Goal: Navigation & Orientation: Find specific page/section

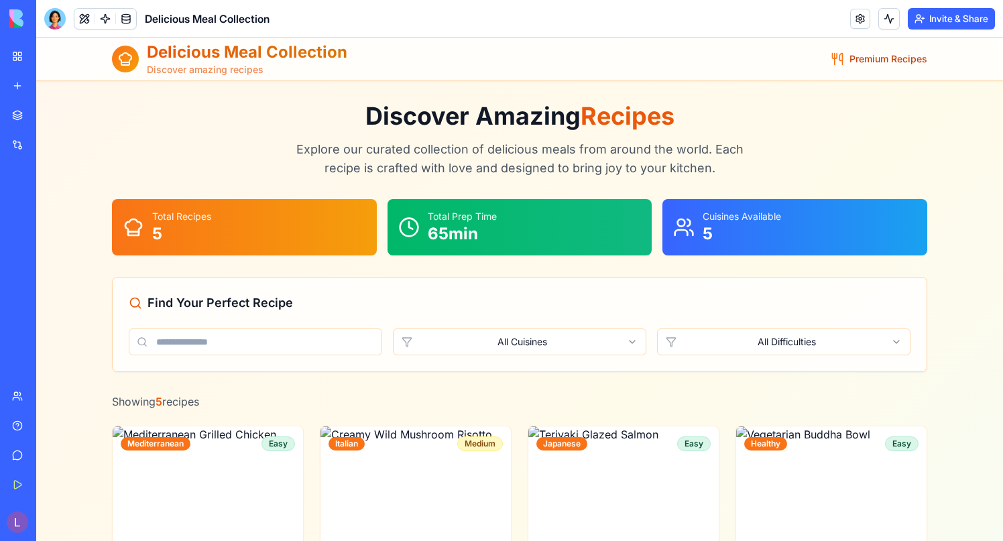
click at [114, 19] on link at bounding box center [105, 19] width 20 height 20
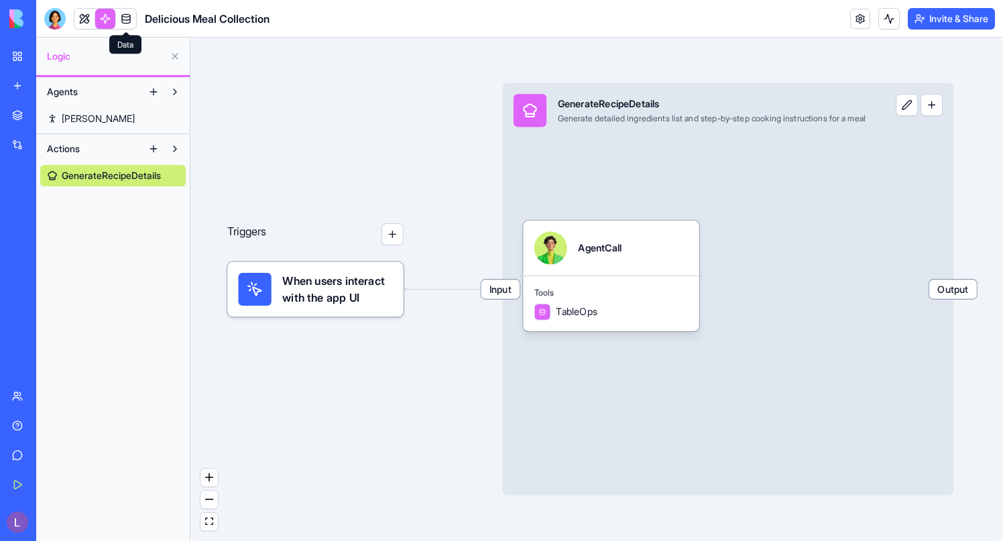
click at [135, 16] on link at bounding box center [126, 19] width 20 height 20
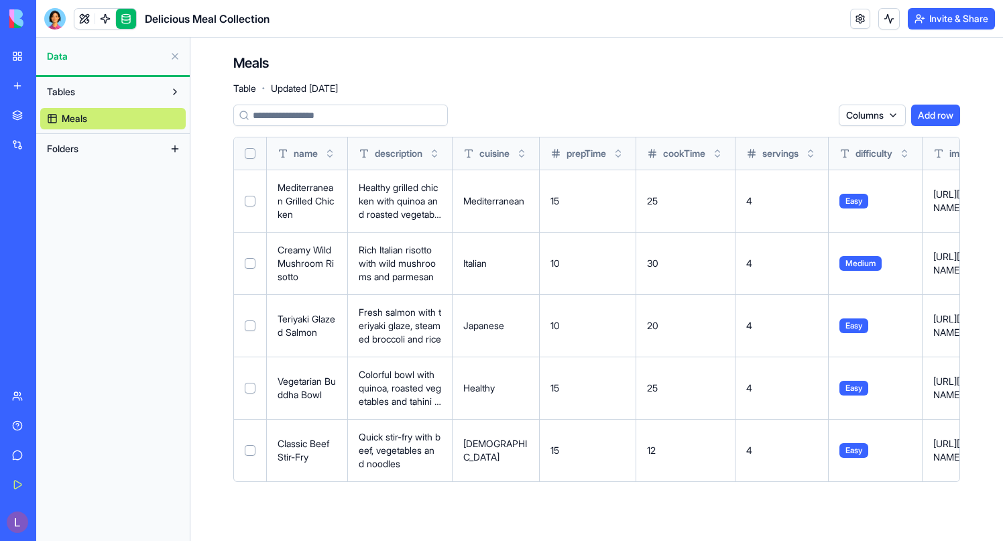
click at [127, 19] on link at bounding box center [126, 19] width 20 height 20
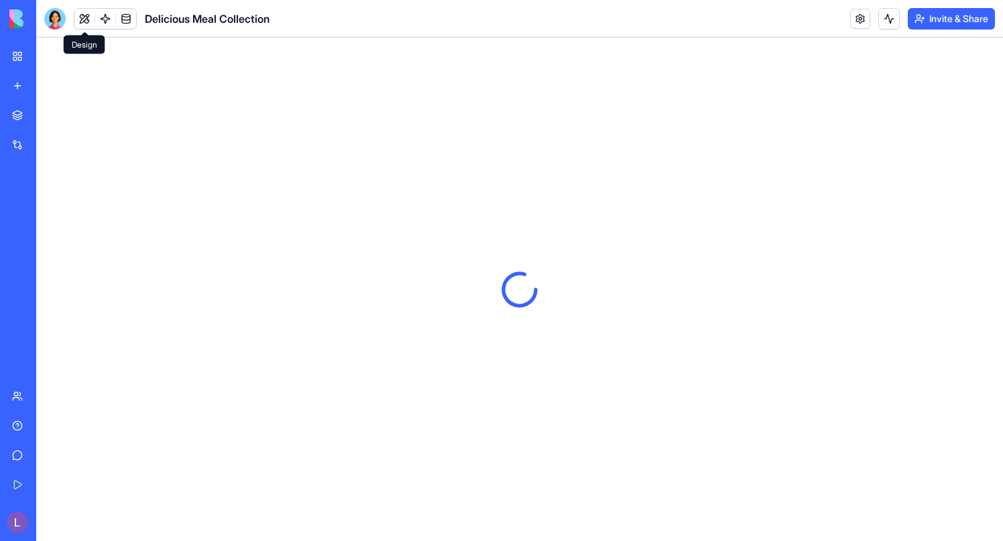
click at [82, 15] on button at bounding box center [84, 19] width 20 height 20
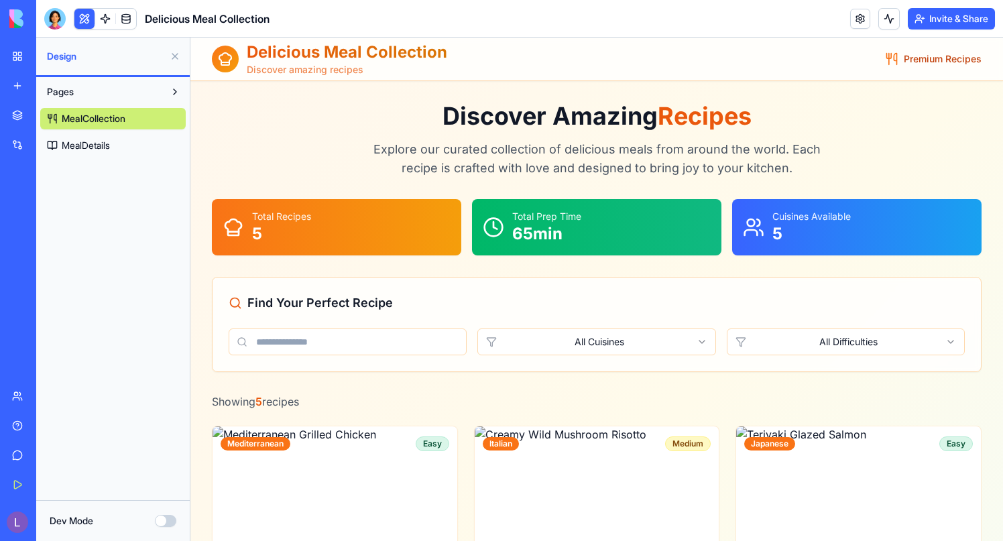
click at [114, 16] on link at bounding box center [105, 19] width 20 height 20
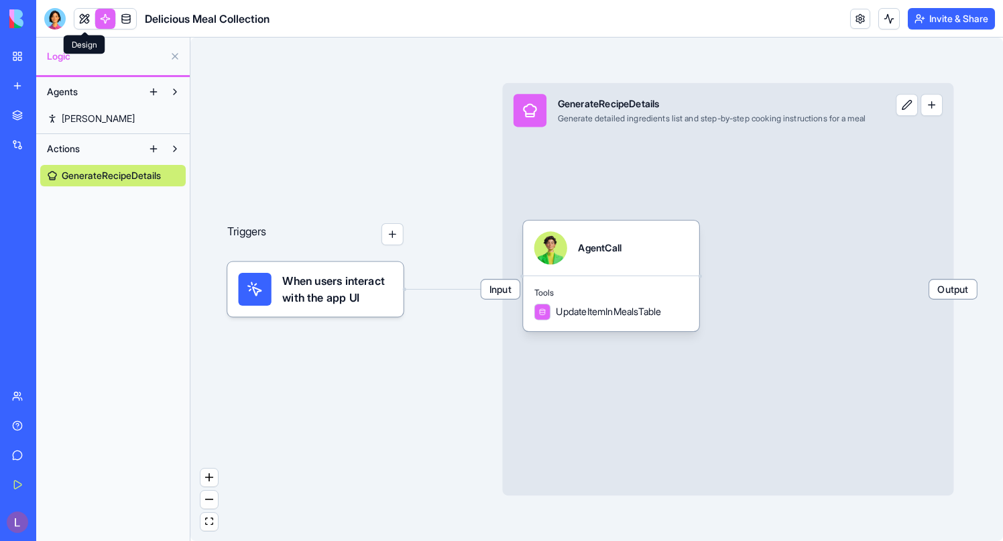
click at [84, 16] on link at bounding box center [84, 19] width 20 height 20
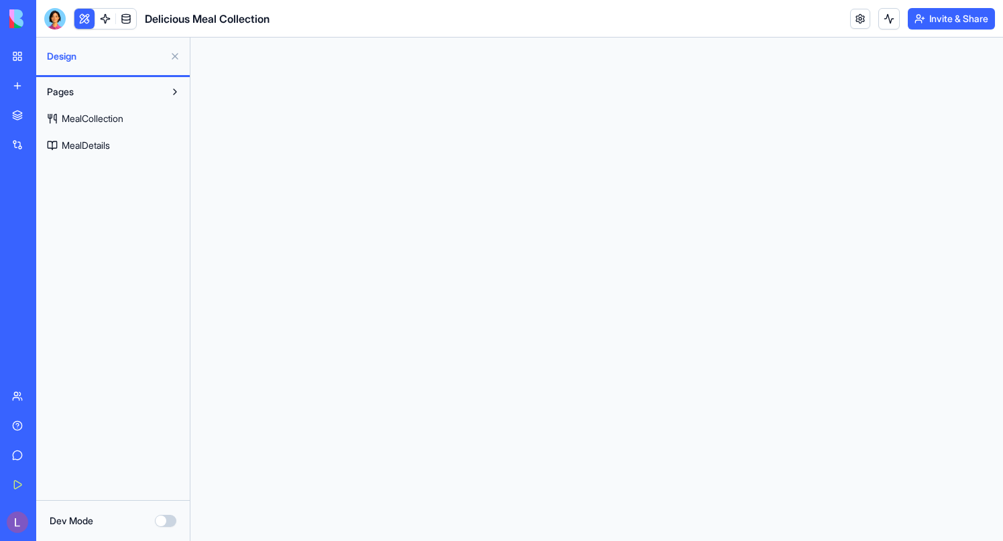
click at [178, 55] on button at bounding box center [174, 56] width 21 height 21
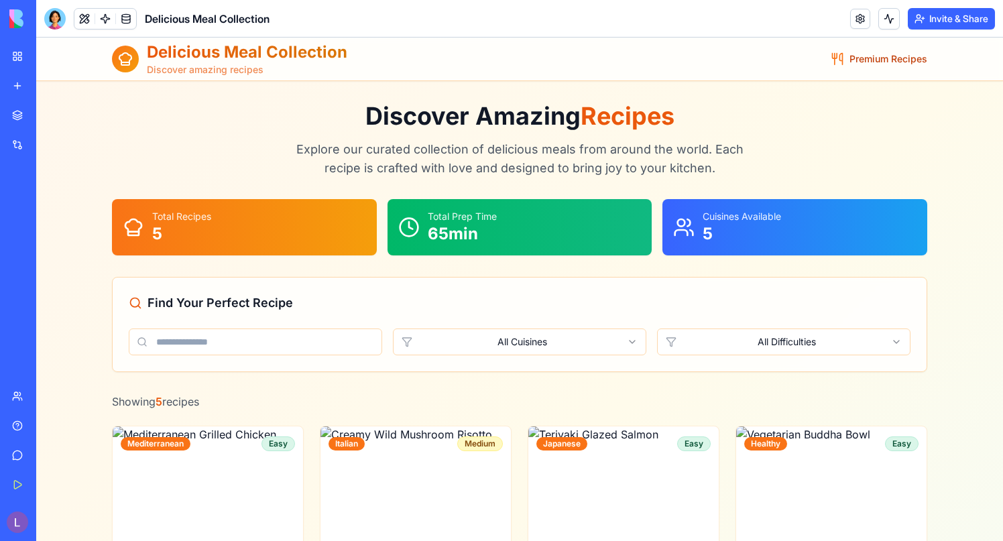
click at [79, 21] on button at bounding box center [84, 19] width 20 height 20
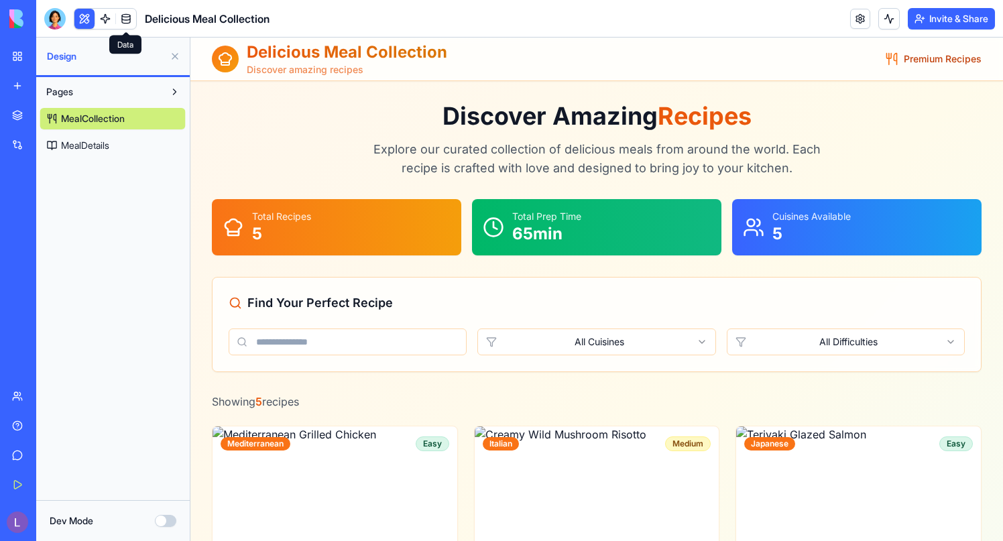
click at [123, 18] on link at bounding box center [126, 19] width 20 height 20
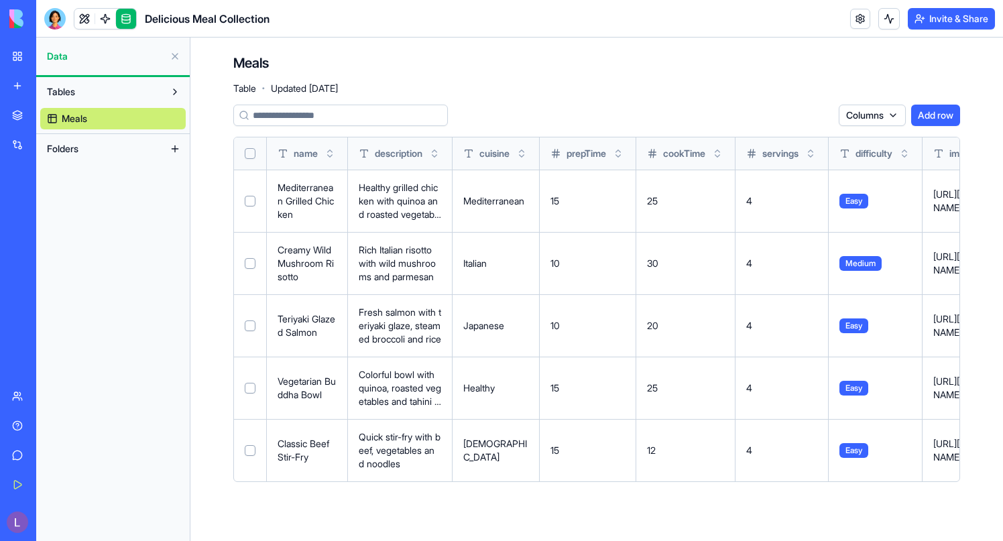
click at [123, 17] on link at bounding box center [126, 19] width 20 height 20
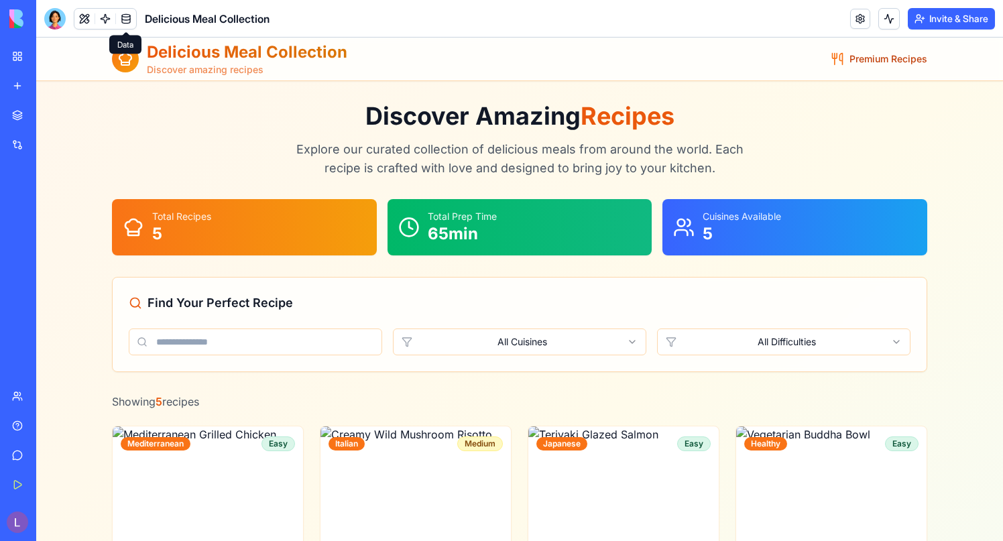
click at [127, 20] on link at bounding box center [126, 19] width 20 height 20
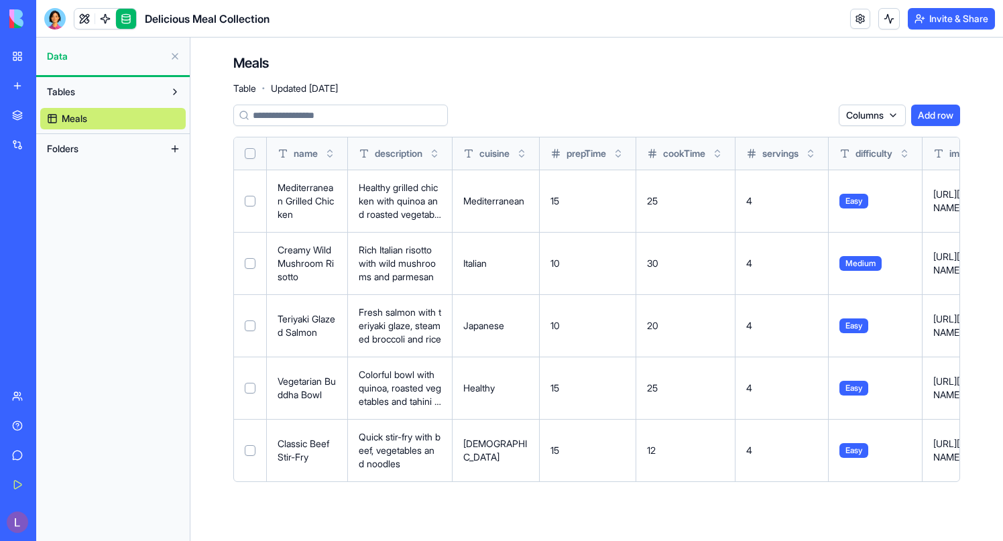
click at [127, 20] on link at bounding box center [126, 19] width 20 height 20
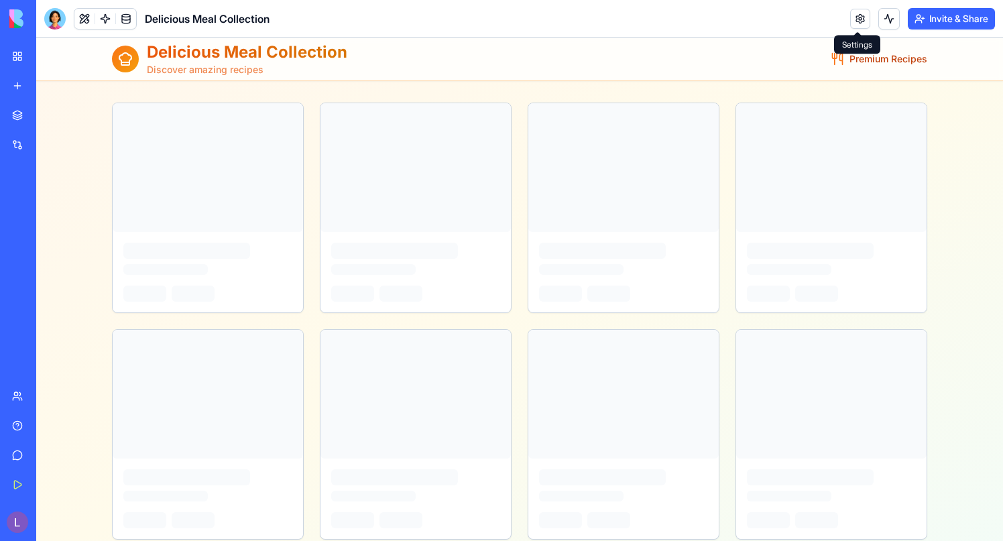
click at [860, 14] on link at bounding box center [860, 19] width 20 height 20
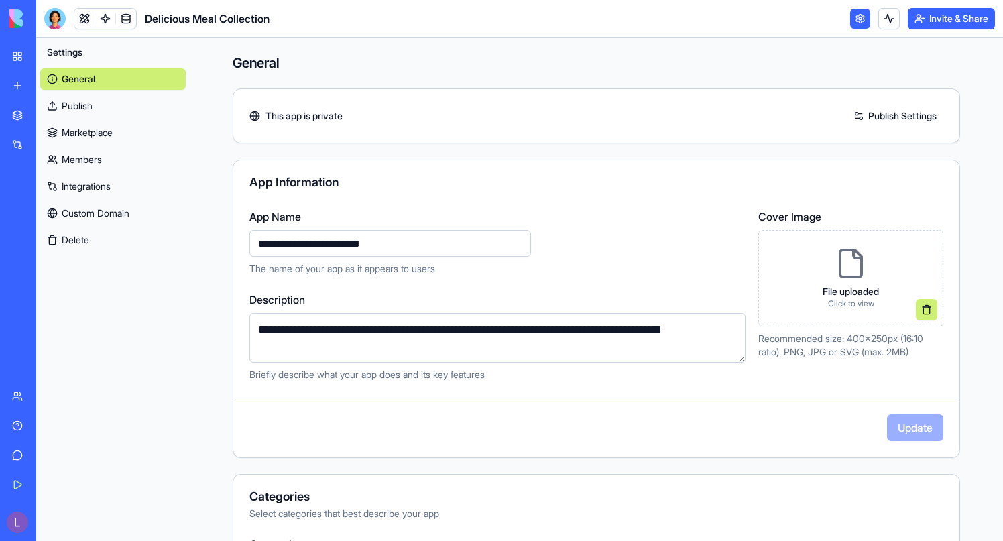
click at [852, 20] on link at bounding box center [860, 19] width 20 height 20
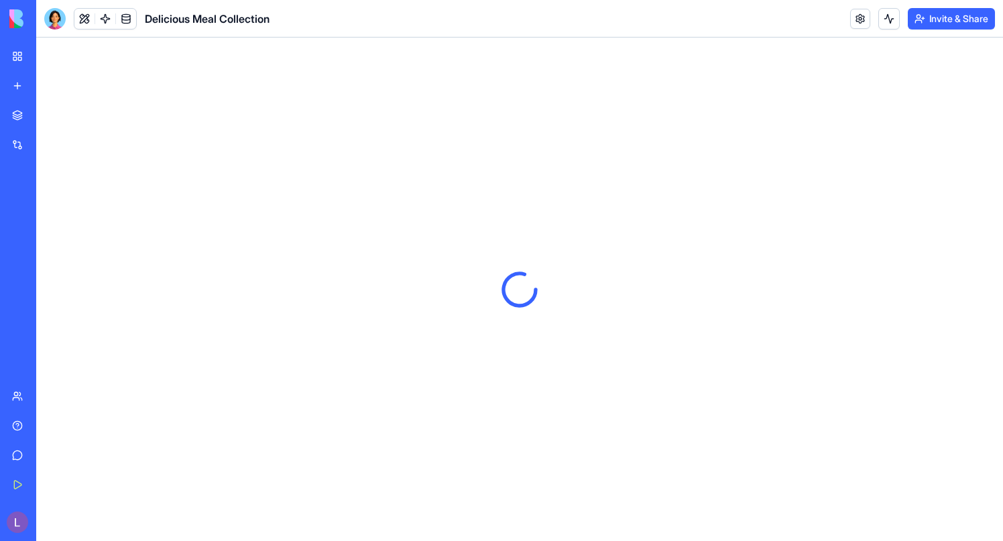
click at [874, 21] on div "Invite & Share" at bounding box center [922, 18] width 145 height 21
click at [885, 19] on button at bounding box center [888, 18] width 21 height 21
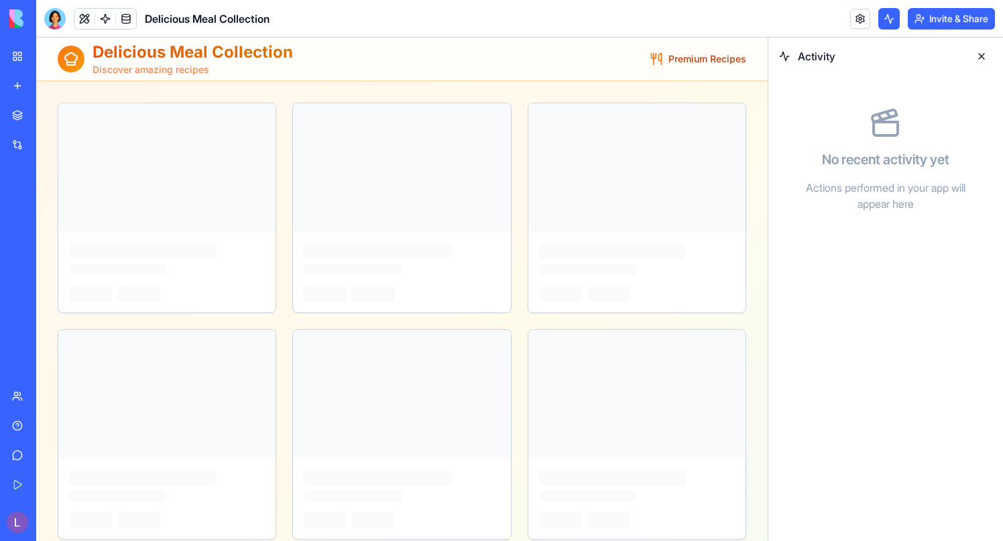
click at [885, 19] on button at bounding box center [888, 18] width 21 height 21
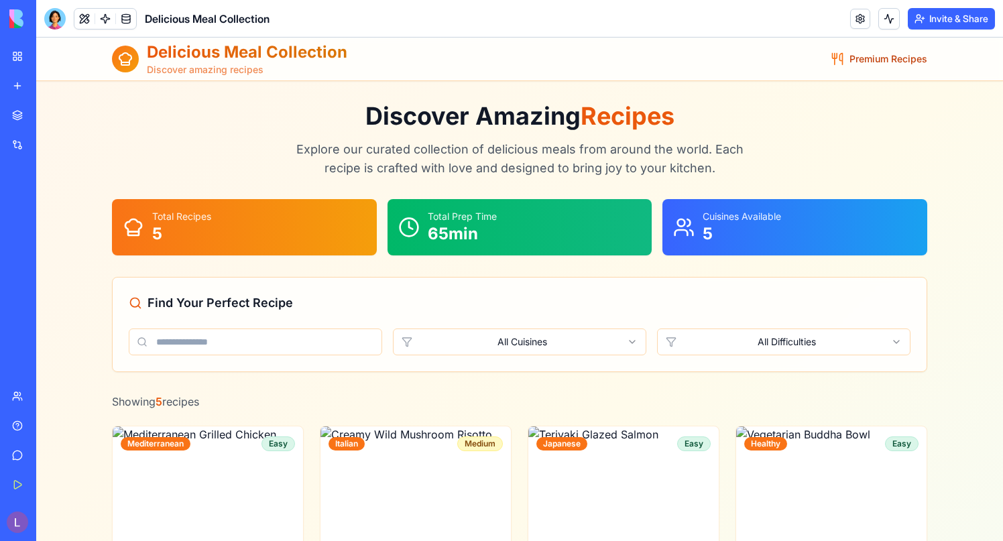
click at [885, 19] on button at bounding box center [888, 18] width 21 height 21
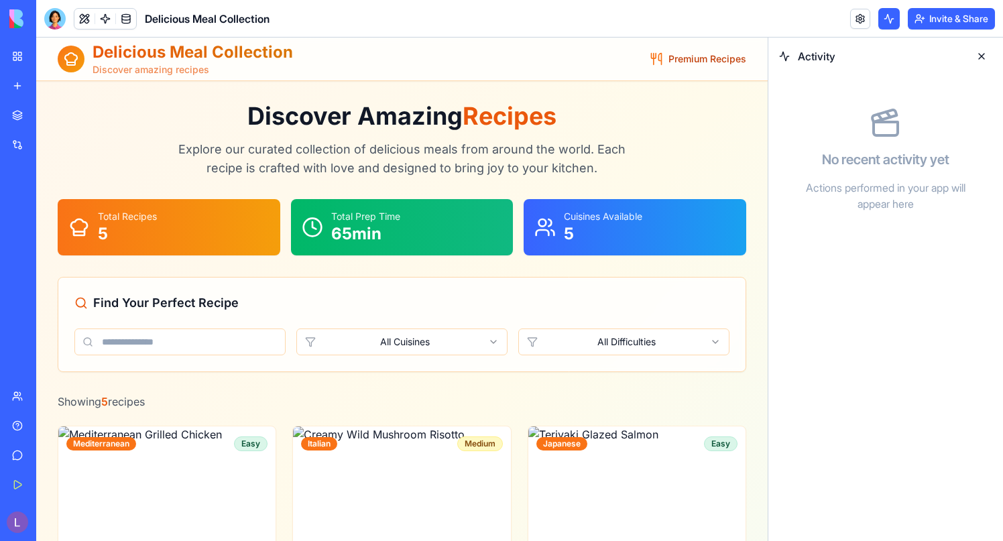
click at [982, 63] on button at bounding box center [980, 56] width 21 height 21
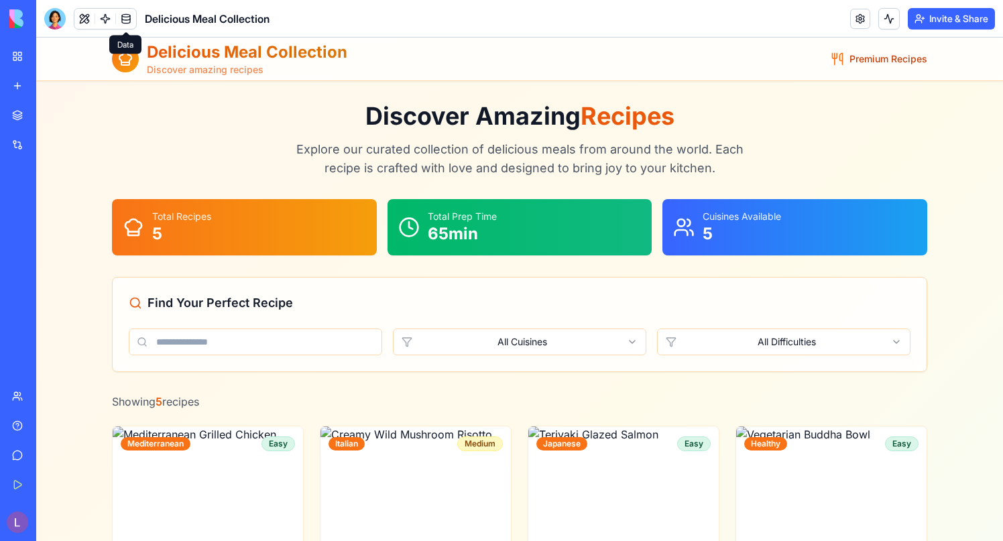
click at [130, 21] on link at bounding box center [126, 19] width 20 height 20
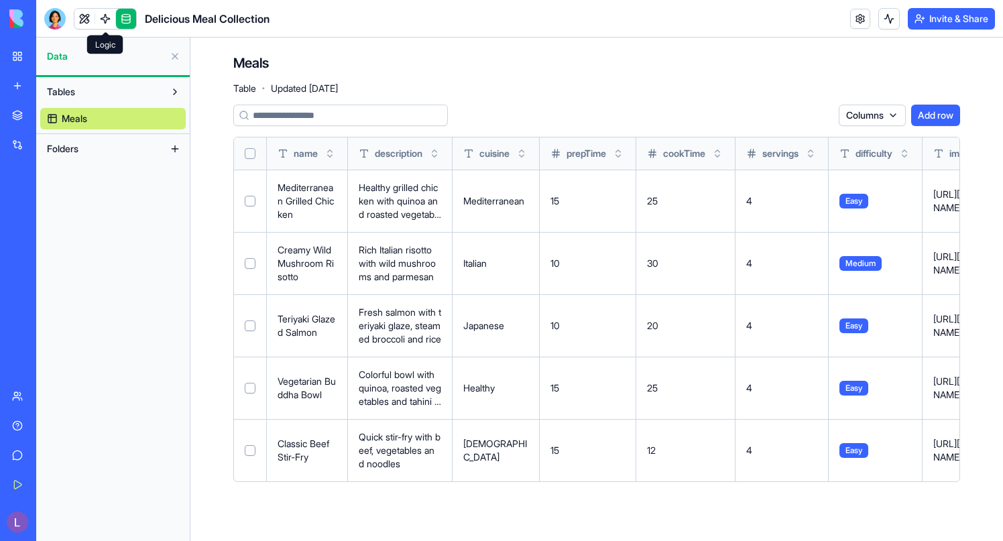
click at [109, 15] on link at bounding box center [105, 19] width 20 height 20
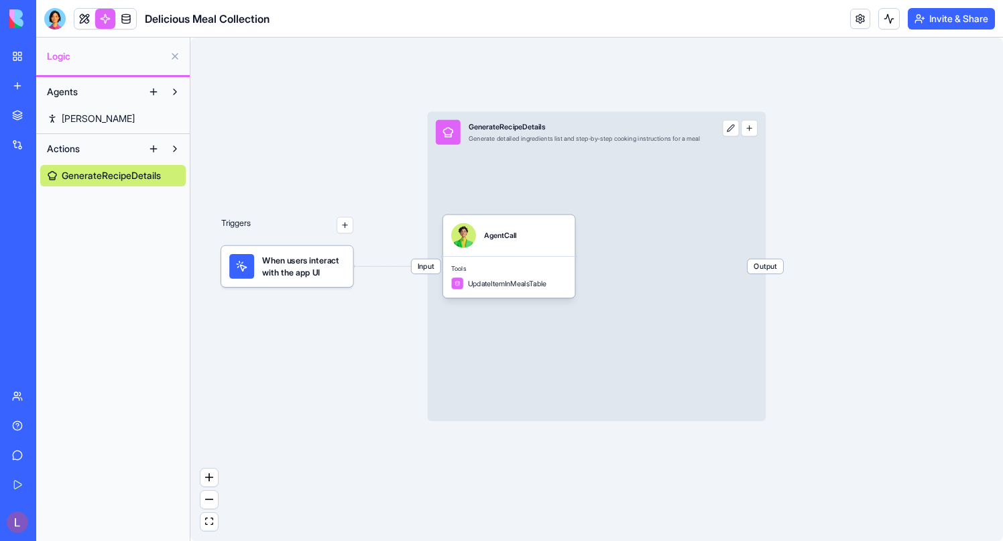
click at [361, 7] on header "Delicious Meal Collection Invite & Share" at bounding box center [519, 19] width 966 height 38
